Goal: Download file/media

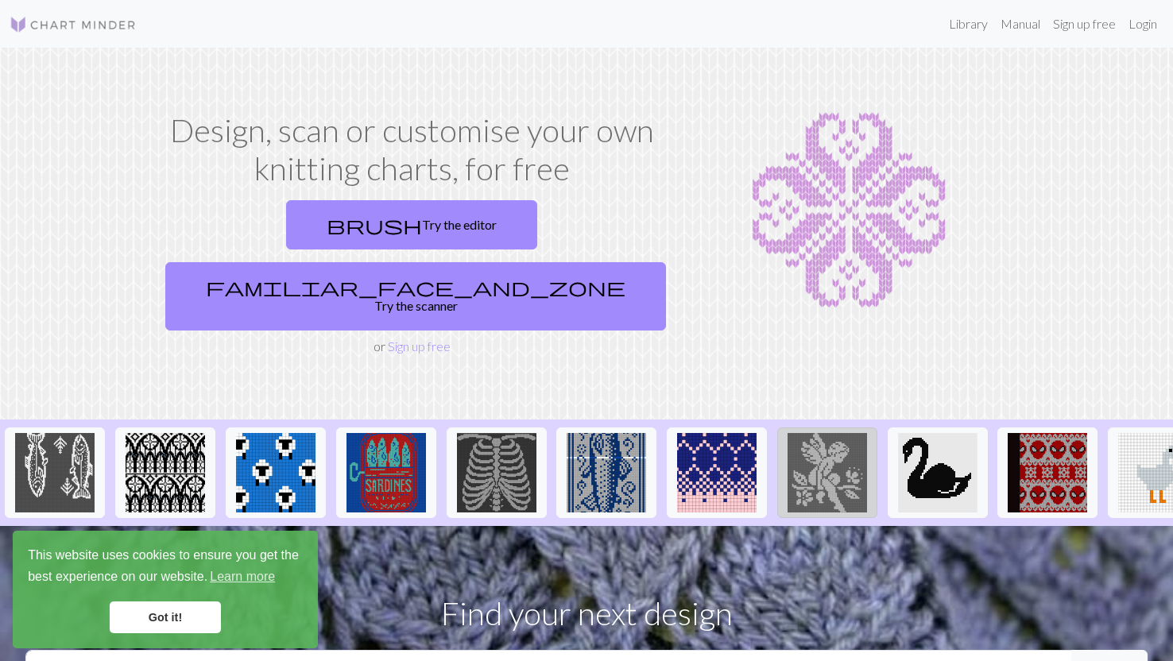
click at [833, 433] on img at bounding box center [826, 472] width 79 height 79
click at [1053, 433] on img at bounding box center [1046, 472] width 79 height 79
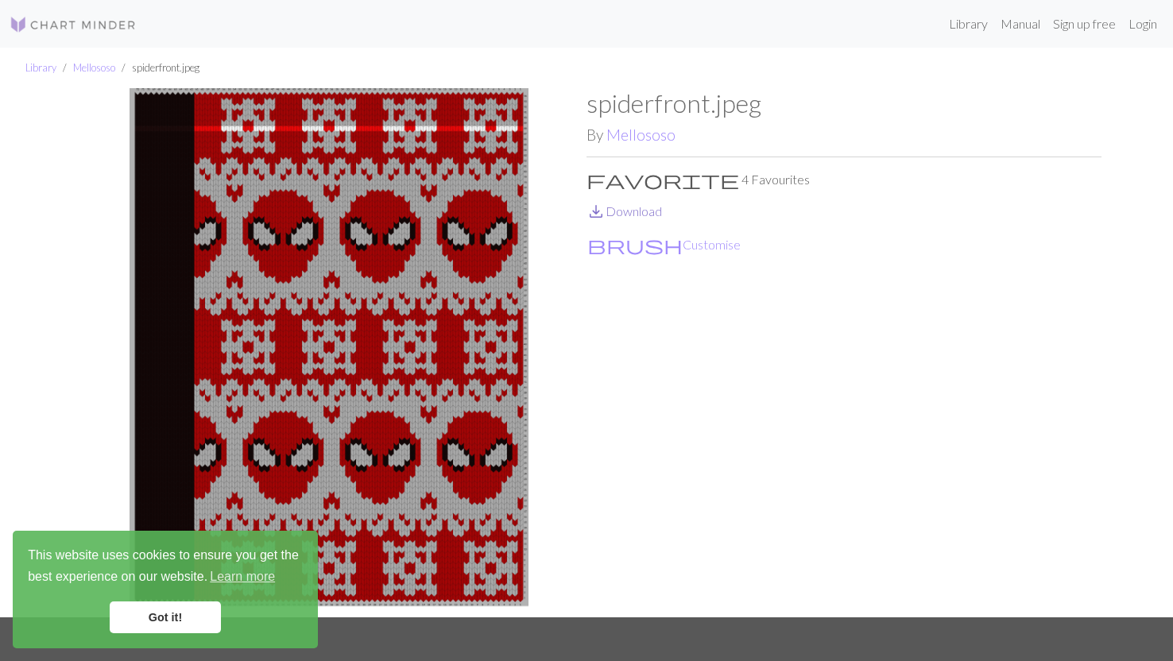
click at [620, 211] on link "save_alt Download" at bounding box center [623, 210] width 75 height 15
